Goal: Find specific page/section: Find specific page/section

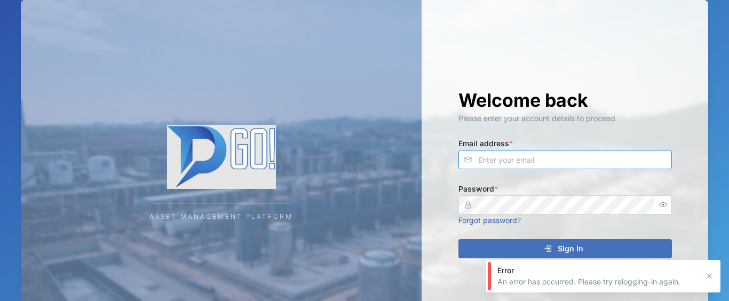
click at [529, 160] on input "Email address *" at bounding box center [566, 159] width 214 height 19
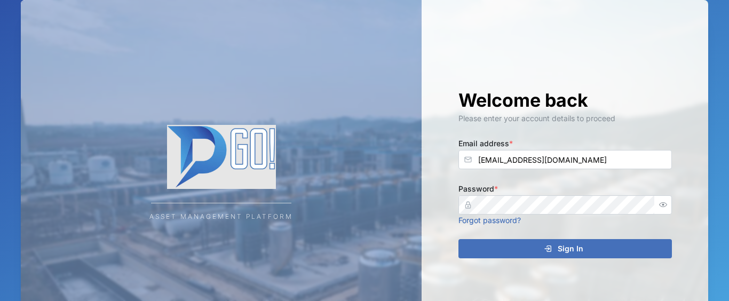
click at [509, 248] on div "Sign In" at bounding box center [564, 249] width 197 height 18
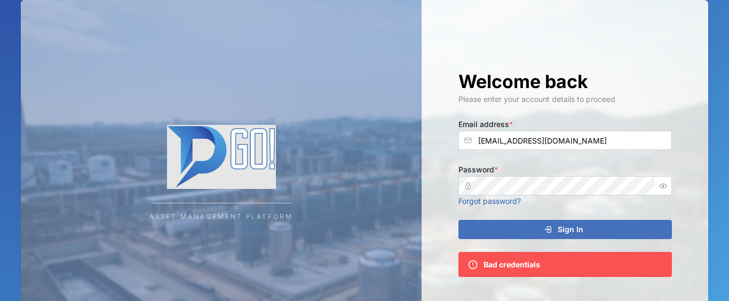
click at [663, 184] on icon "button" at bounding box center [663, 186] width 8 height 8
click at [664, 187] on icon "button" at bounding box center [663, 186] width 8 height 8
click at [521, 142] on input "[EMAIL_ADDRESS][DOMAIN_NAME]" at bounding box center [566, 140] width 214 height 19
type input "[EMAIL_ADDRESS][DOMAIN_NAME]"
click at [557, 230] on div "Sign In" at bounding box center [564, 230] width 197 height 18
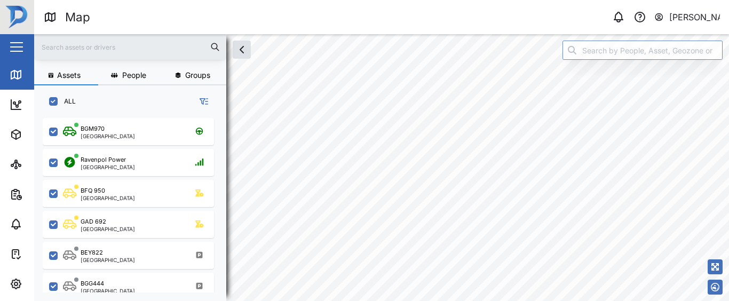
scroll to position [178, 175]
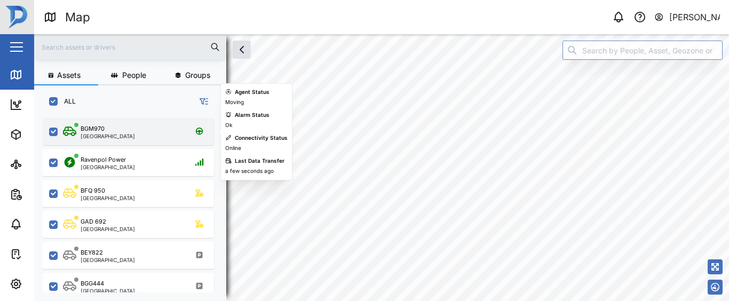
click at [162, 132] on div "BGM970 [GEOGRAPHIC_DATA]" at bounding box center [135, 131] width 145 height 14
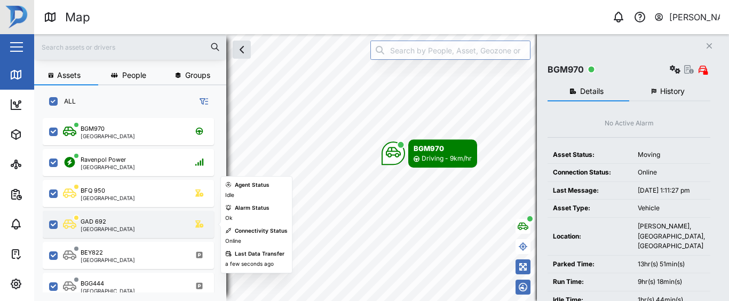
click at [142, 227] on div "GAD 692 [GEOGRAPHIC_DATA]" at bounding box center [135, 224] width 145 height 14
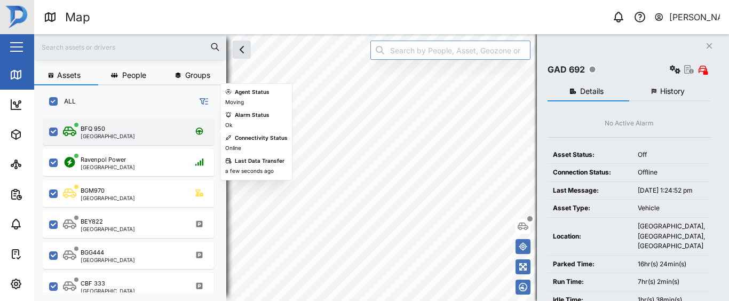
click at [144, 127] on div "BFQ 950 [GEOGRAPHIC_DATA]" at bounding box center [135, 131] width 145 height 14
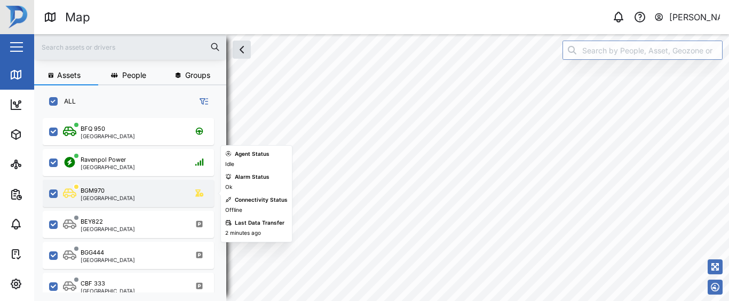
click at [119, 192] on div "BGM970 [GEOGRAPHIC_DATA]" at bounding box center [135, 193] width 145 height 14
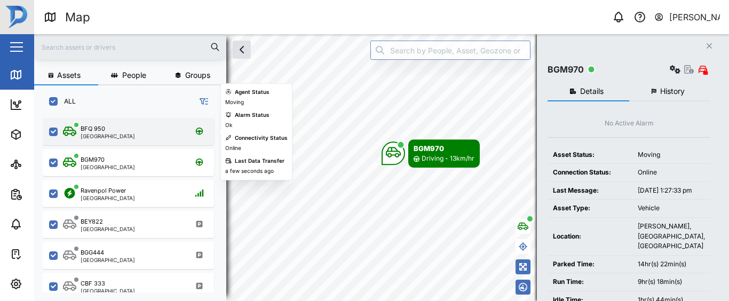
click at [147, 129] on div "BFQ 950 [GEOGRAPHIC_DATA]" at bounding box center [135, 131] width 145 height 14
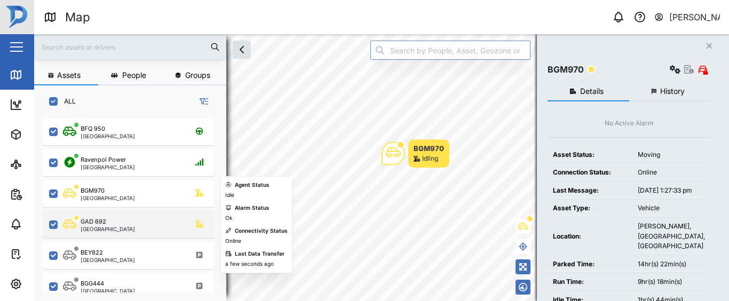
click at [143, 224] on div "GAD 692 [GEOGRAPHIC_DATA]" at bounding box center [135, 224] width 145 height 14
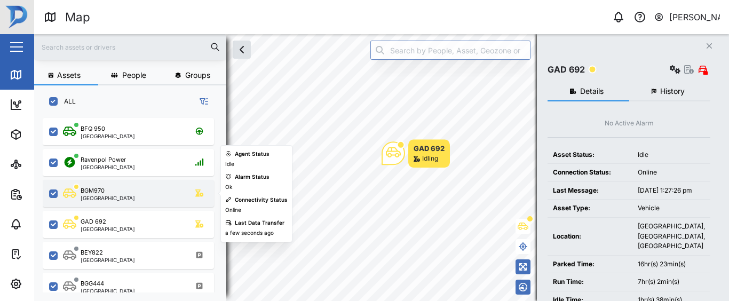
click at [154, 191] on div "BGM970 [GEOGRAPHIC_DATA]" at bounding box center [135, 193] width 145 height 14
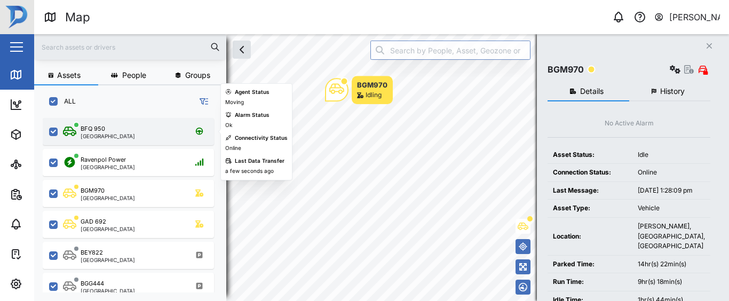
click at [120, 139] on div "BFQ 950 [GEOGRAPHIC_DATA]" at bounding box center [128, 131] width 171 height 27
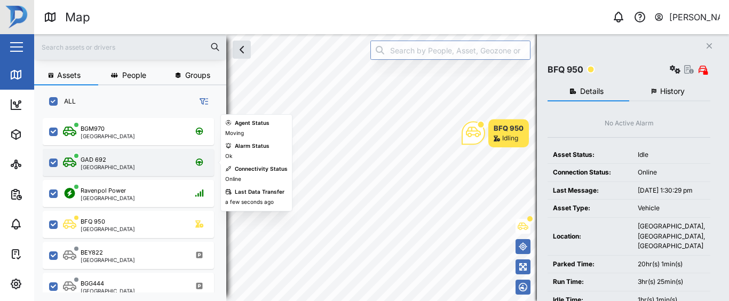
click at [134, 162] on div "GAD 692 [GEOGRAPHIC_DATA]" at bounding box center [135, 162] width 145 height 14
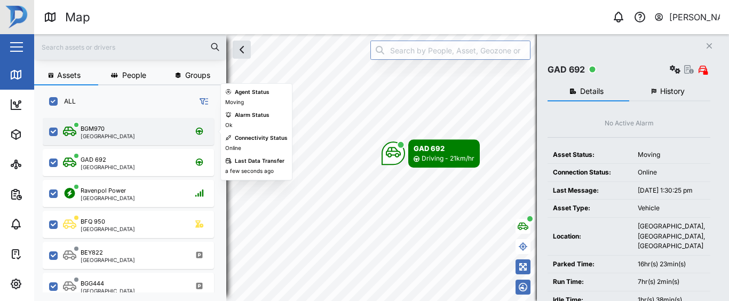
click at [135, 131] on div "BGM970 [GEOGRAPHIC_DATA]" at bounding box center [135, 131] width 145 height 14
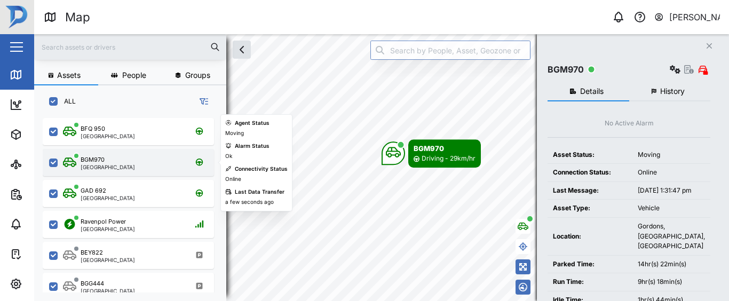
click at [143, 170] on div "BGM970 [GEOGRAPHIC_DATA]" at bounding box center [128, 162] width 171 height 27
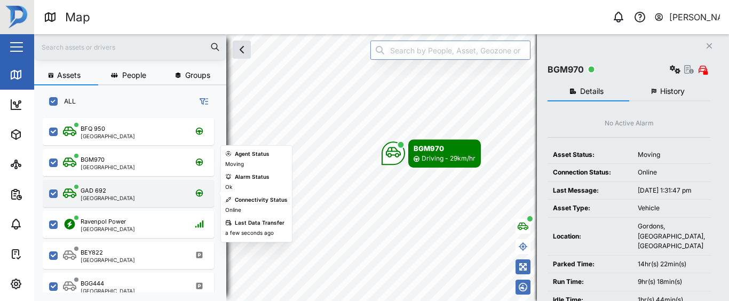
click at [143, 199] on div "GAD 692 [GEOGRAPHIC_DATA]" at bounding box center [135, 193] width 145 height 14
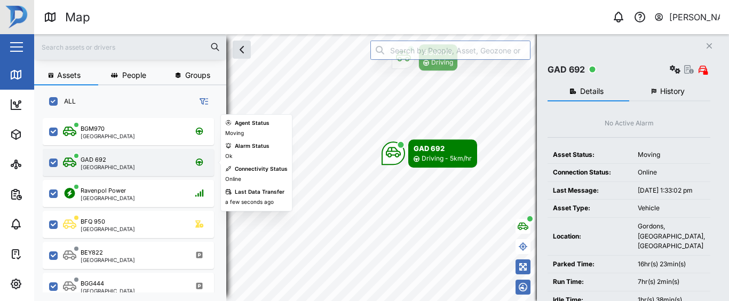
click at [146, 170] on div "GAD 692 [GEOGRAPHIC_DATA]" at bounding box center [128, 162] width 171 height 27
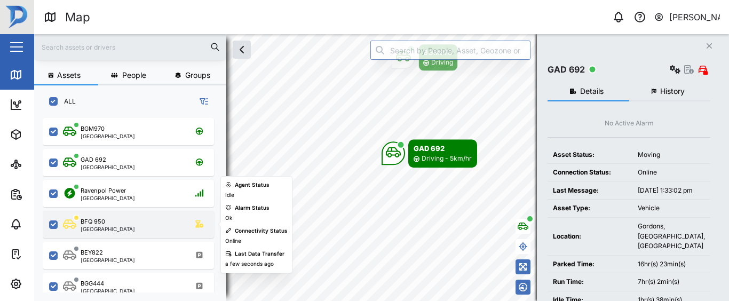
click at [135, 227] on div "BFQ 950 [GEOGRAPHIC_DATA]" at bounding box center [135, 224] width 145 height 14
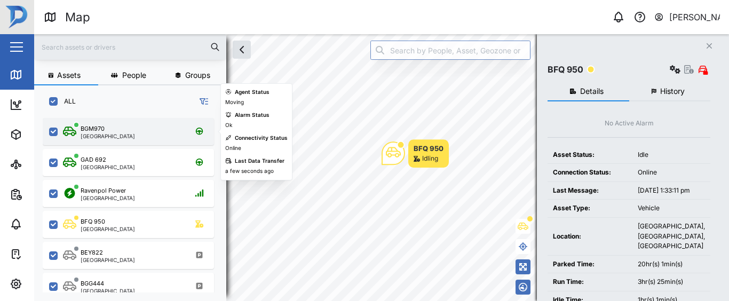
click at [146, 140] on div "BGM970 [GEOGRAPHIC_DATA]" at bounding box center [128, 131] width 171 height 27
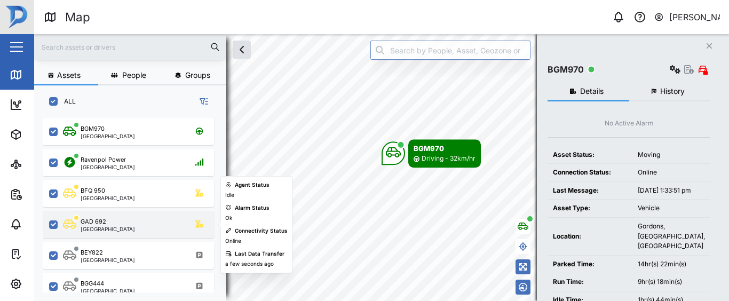
click at [114, 217] on div "GAD 692" at bounding box center [108, 221] width 54 height 9
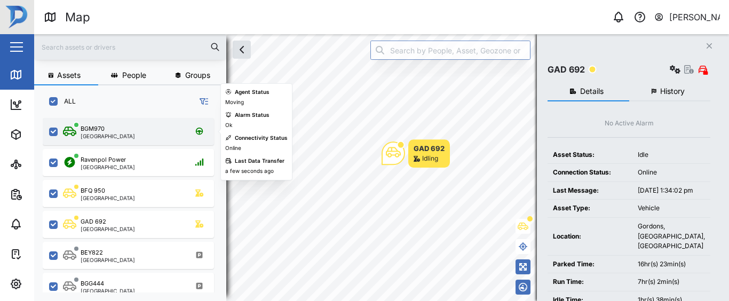
click at [132, 129] on div "BGM970 [GEOGRAPHIC_DATA]" at bounding box center [135, 131] width 145 height 14
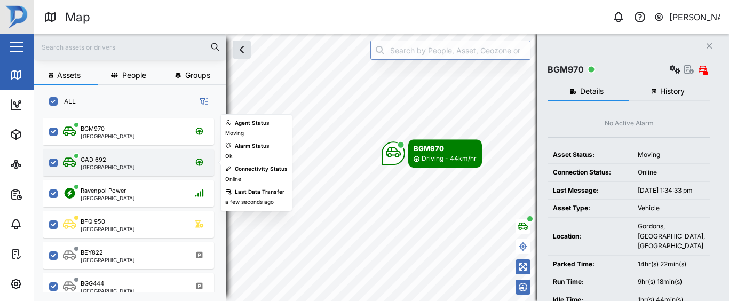
click at [119, 161] on div "GAD 692 [GEOGRAPHIC_DATA]" at bounding box center [135, 162] width 145 height 14
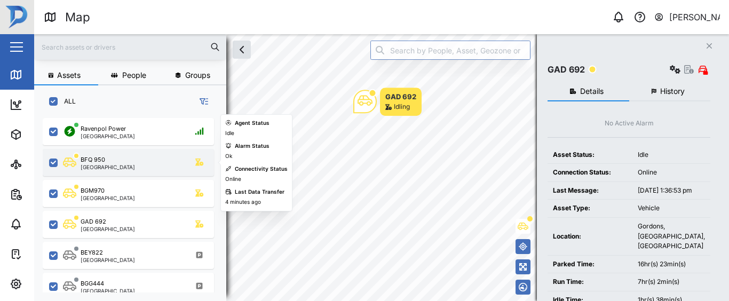
click at [111, 159] on div "BFQ 950" at bounding box center [108, 159] width 54 height 9
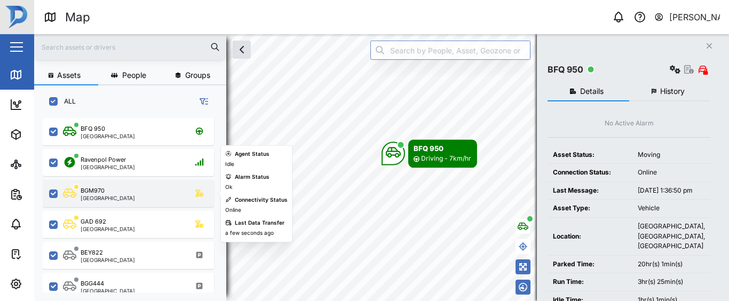
click at [111, 191] on div "BGM970" at bounding box center [108, 190] width 54 height 9
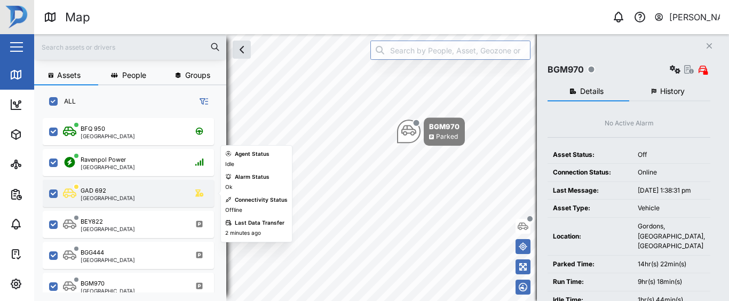
click at [124, 200] on div "GAD 692 [GEOGRAPHIC_DATA]" at bounding box center [135, 193] width 145 height 14
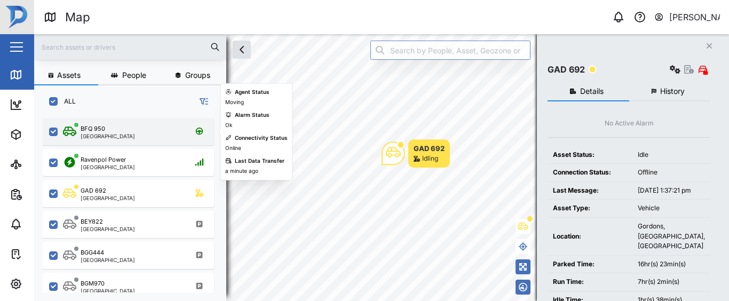
click at [122, 139] on div "BFQ 950 [GEOGRAPHIC_DATA]" at bounding box center [128, 131] width 171 height 27
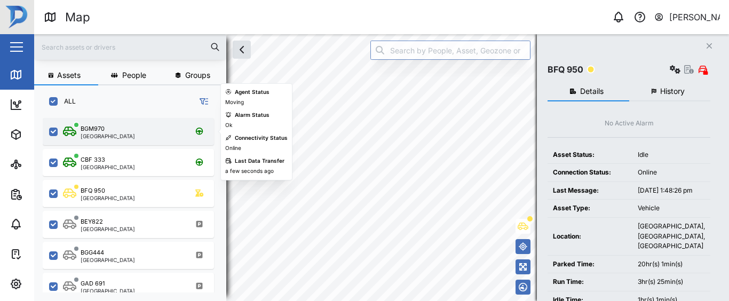
click at [120, 132] on div "BGM970 [GEOGRAPHIC_DATA]" at bounding box center [135, 131] width 145 height 14
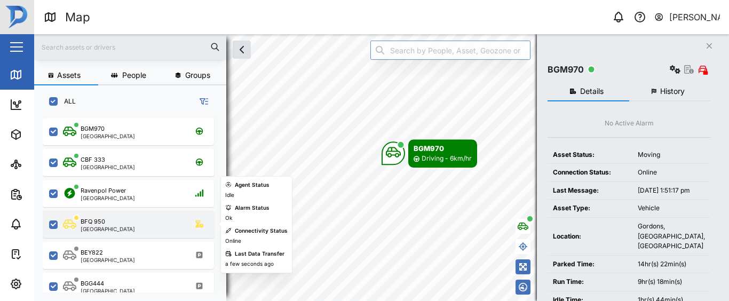
click at [113, 216] on div "BFQ 950 [GEOGRAPHIC_DATA]" at bounding box center [128, 224] width 171 height 27
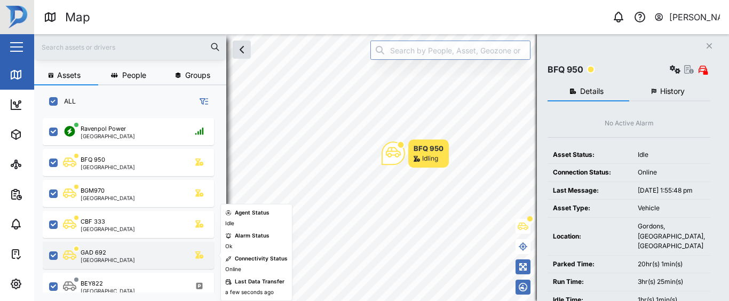
click at [168, 257] on div "GAD 692 [GEOGRAPHIC_DATA]" at bounding box center [135, 255] width 145 height 14
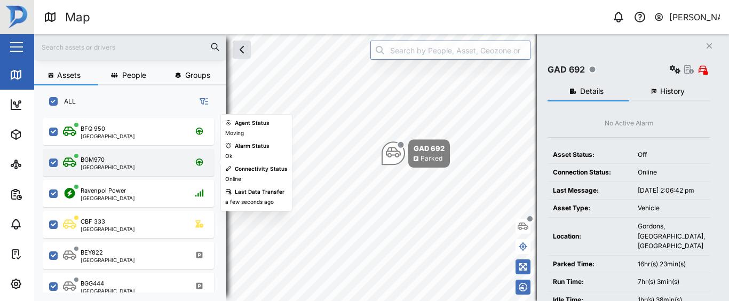
click at [140, 165] on div "BGM970 [GEOGRAPHIC_DATA]" at bounding box center [135, 162] width 145 height 14
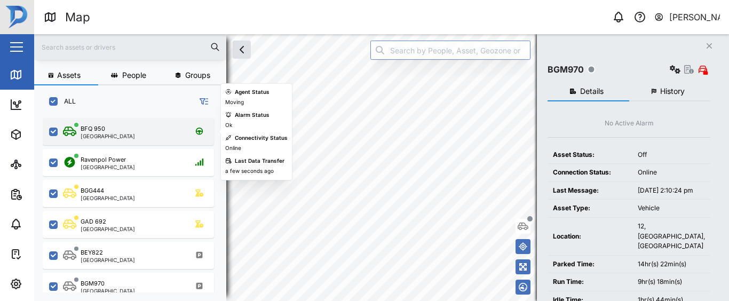
click at [143, 130] on div "BFQ 950 [GEOGRAPHIC_DATA]" at bounding box center [135, 131] width 145 height 14
